Goal: Use online tool/utility: Use online tool/utility

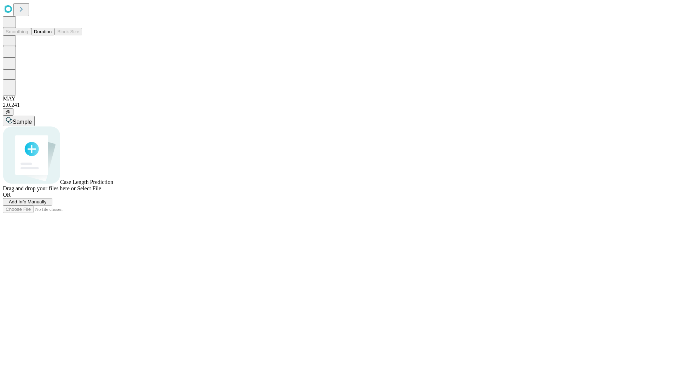
click at [47, 204] on span "Add Info Manually" at bounding box center [28, 201] width 38 height 5
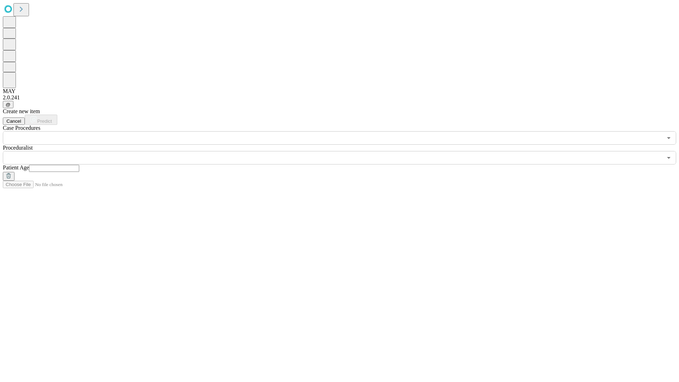
click at [79, 165] on input "text" at bounding box center [54, 168] width 50 height 7
type input "**"
click at [344, 151] on input "text" at bounding box center [332, 157] width 659 height 13
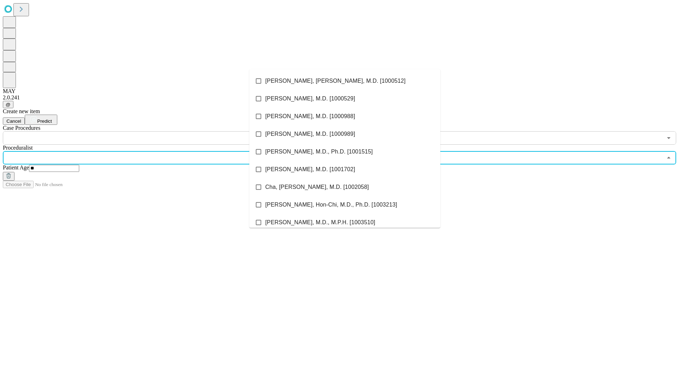
click at [345, 81] on li "[PERSON_NAME], [PERSON_NAME], M.D. [1000512]" at bounding box center [344, 81] width 191 height 18
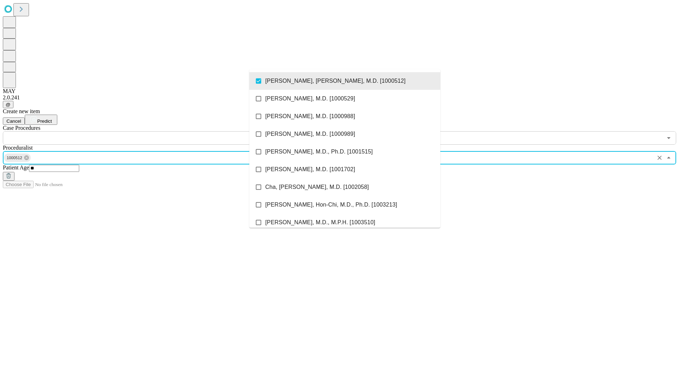
click at [149, 131] on input "text" at bounding box center [332, 137] width 659 height 13
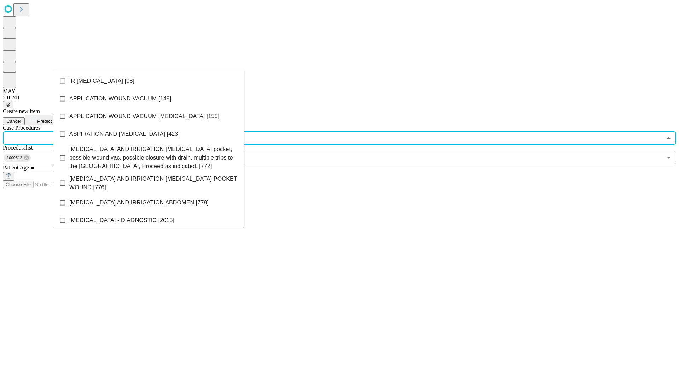
click at [149, 81] on li "IR [MEDICAL_DATA] [98]" at bounding box center [148, 81] width 191 height 18
click at [52, 118] on span "Predict" at bounding box center [44, 120] width 14 height 5
